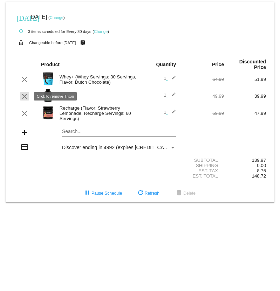
click at [25, 97] on mat-icon "clear" at bounding box center [24, 96] width 8 height 8
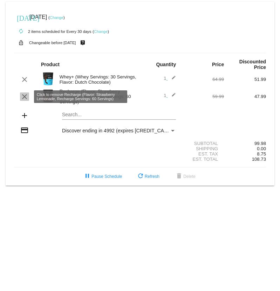
click at [24, 95] on mat-icon "clear" at bounding box center [24, 97] width 8 height 8
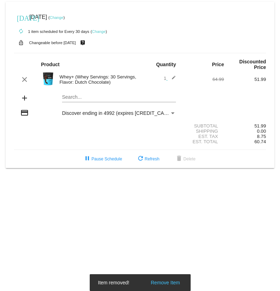
click at [86, 99] on mat-card "[DATE] [DATE] ( Change ) autorenew 1 item scheduled for Every 30 days ( Change …" at bounding box center [140, 85] width 269 height 167
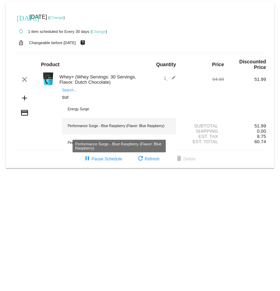
type input "sur"
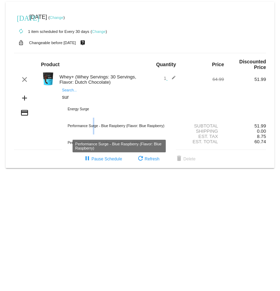
click at [93, 123] on div "Performance Surge - Blue Raspberry (Flavor: Blue Raspberry)" at bounding box center [119, 126] width 114 height 17
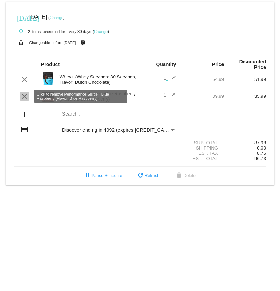
click at [22, 96] on mat-icon "clear" at bounding box center [24, 96] width 8 height 8
